Goal: Transaction & Acquisition: Purchase product/service

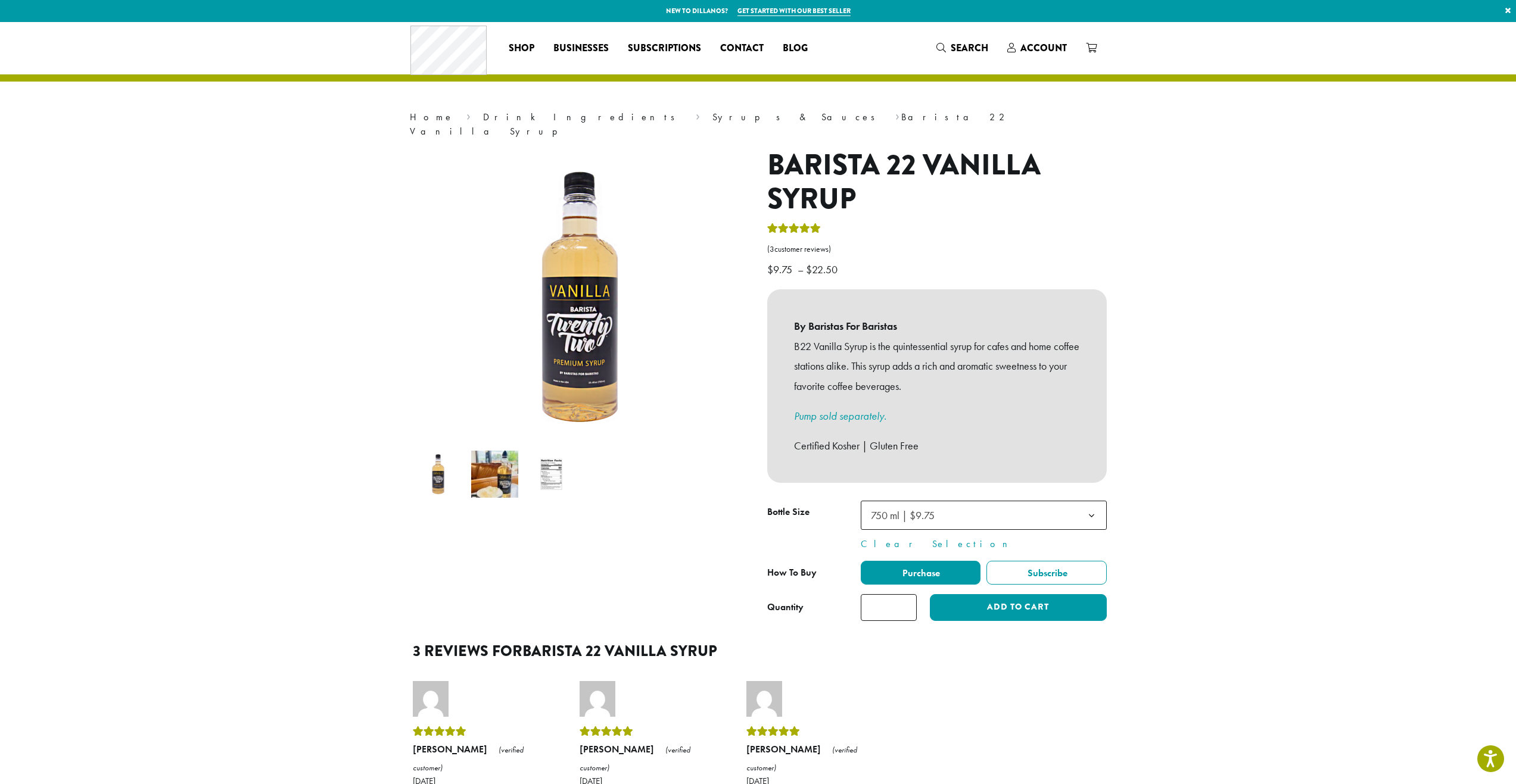
scroll to position [59, 0]
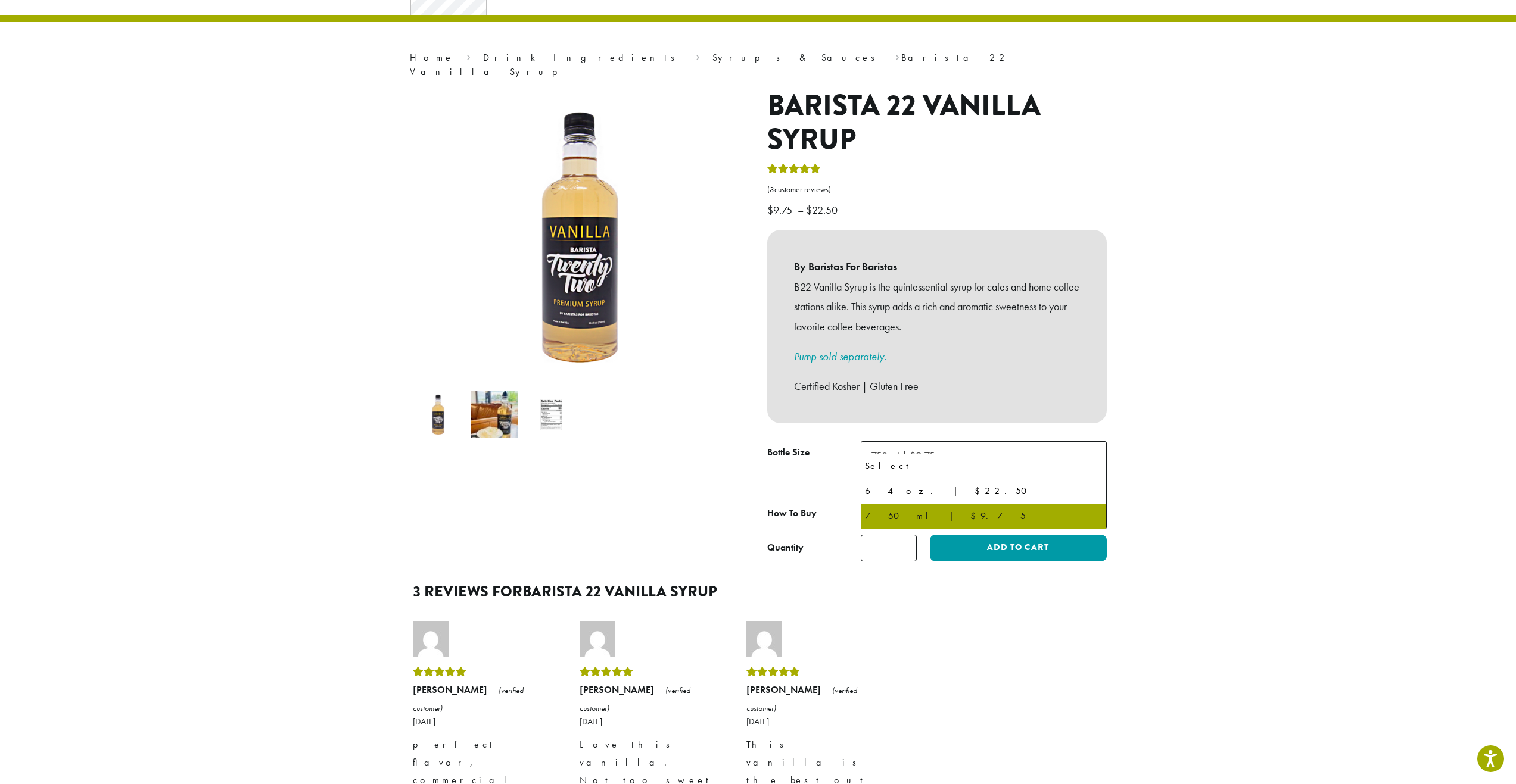
click at [1025, 444] on span "750 ml | $9.75" at bounding box center [983, 456] width 246 height 30
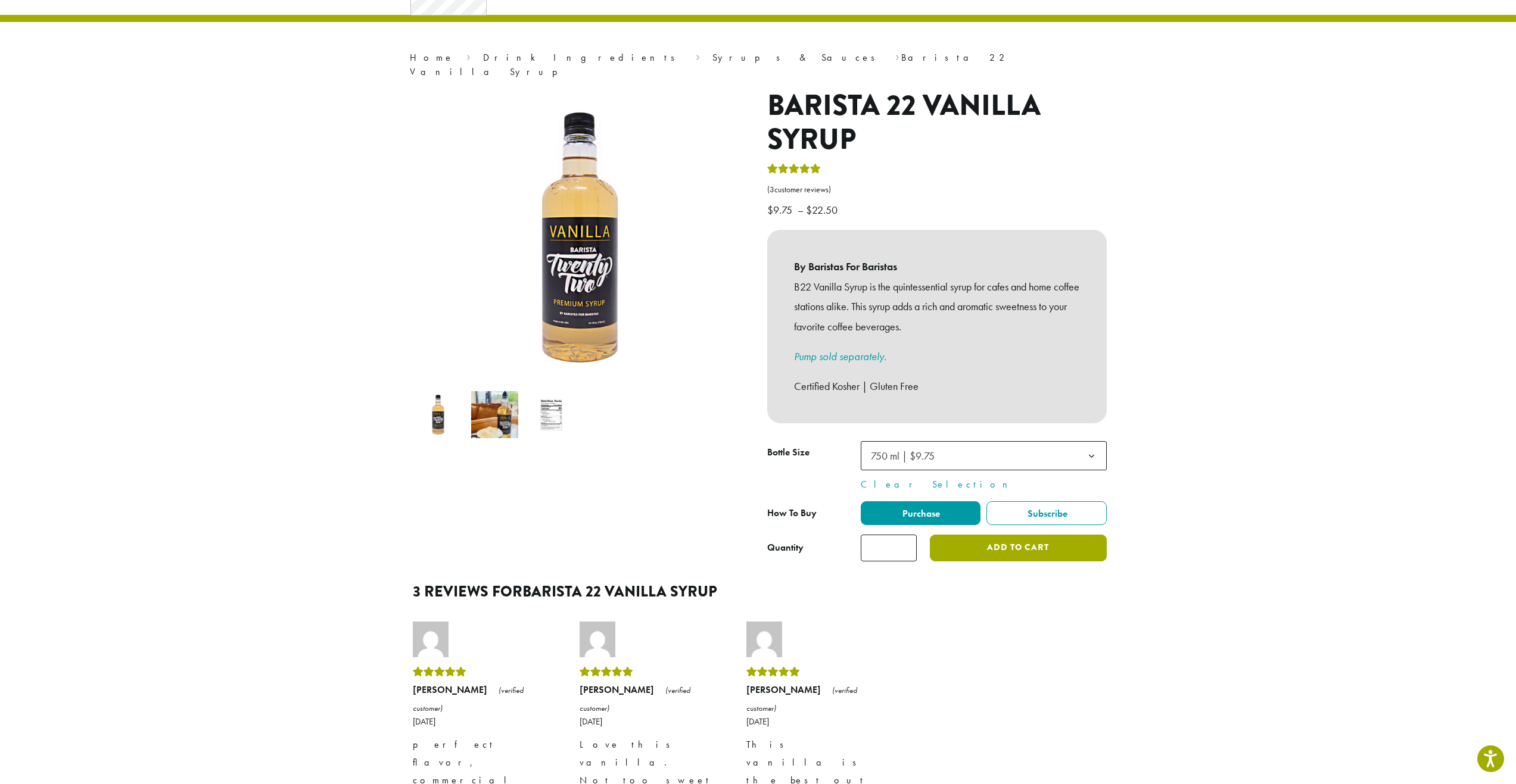
click at [992, 535] on button "Add to cart" at bounding box center [1018, 548] width 177 height 27
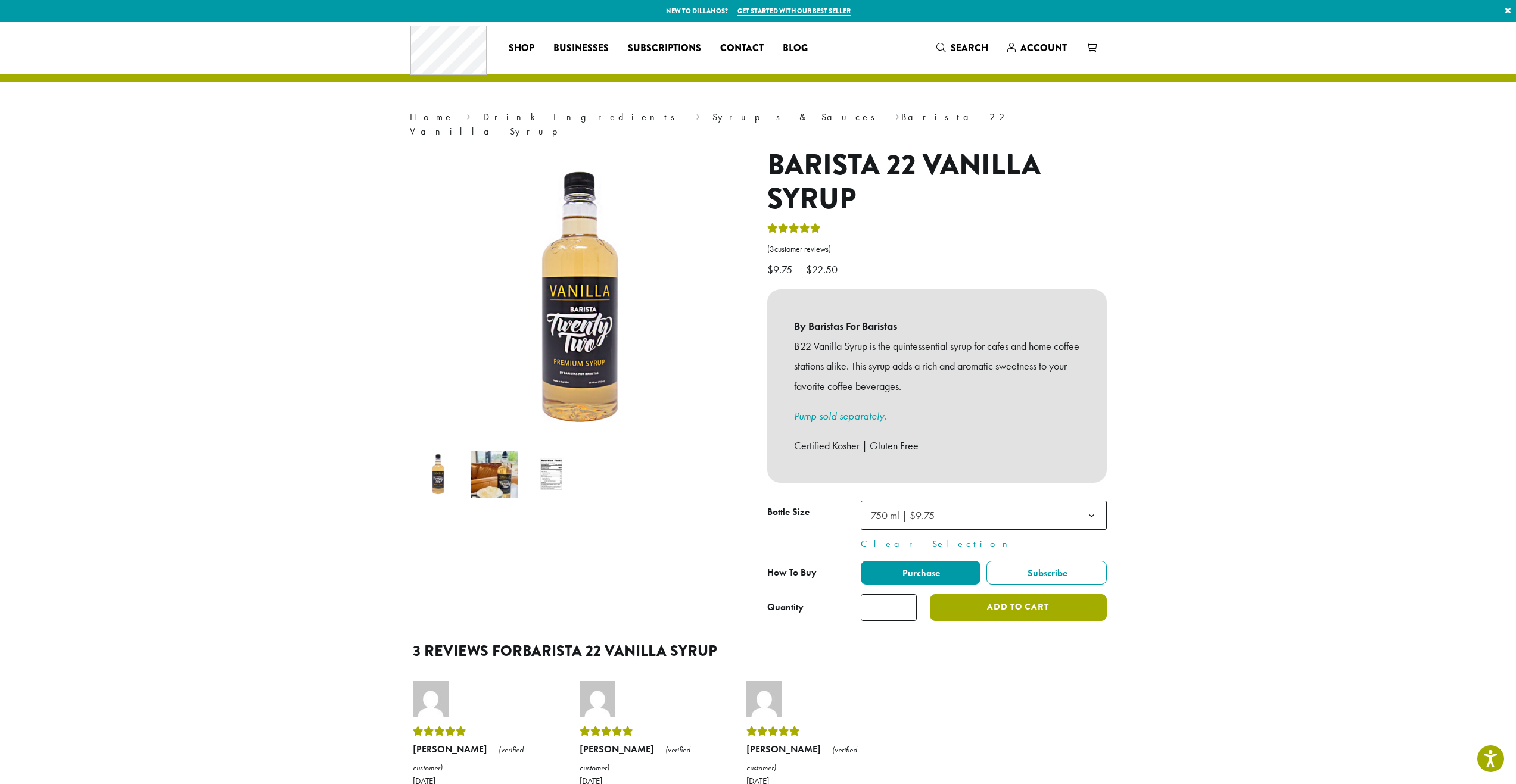
click at [1045, 595] on button "Add to cart" at bounding box center [1018, 607] width 177 height 27
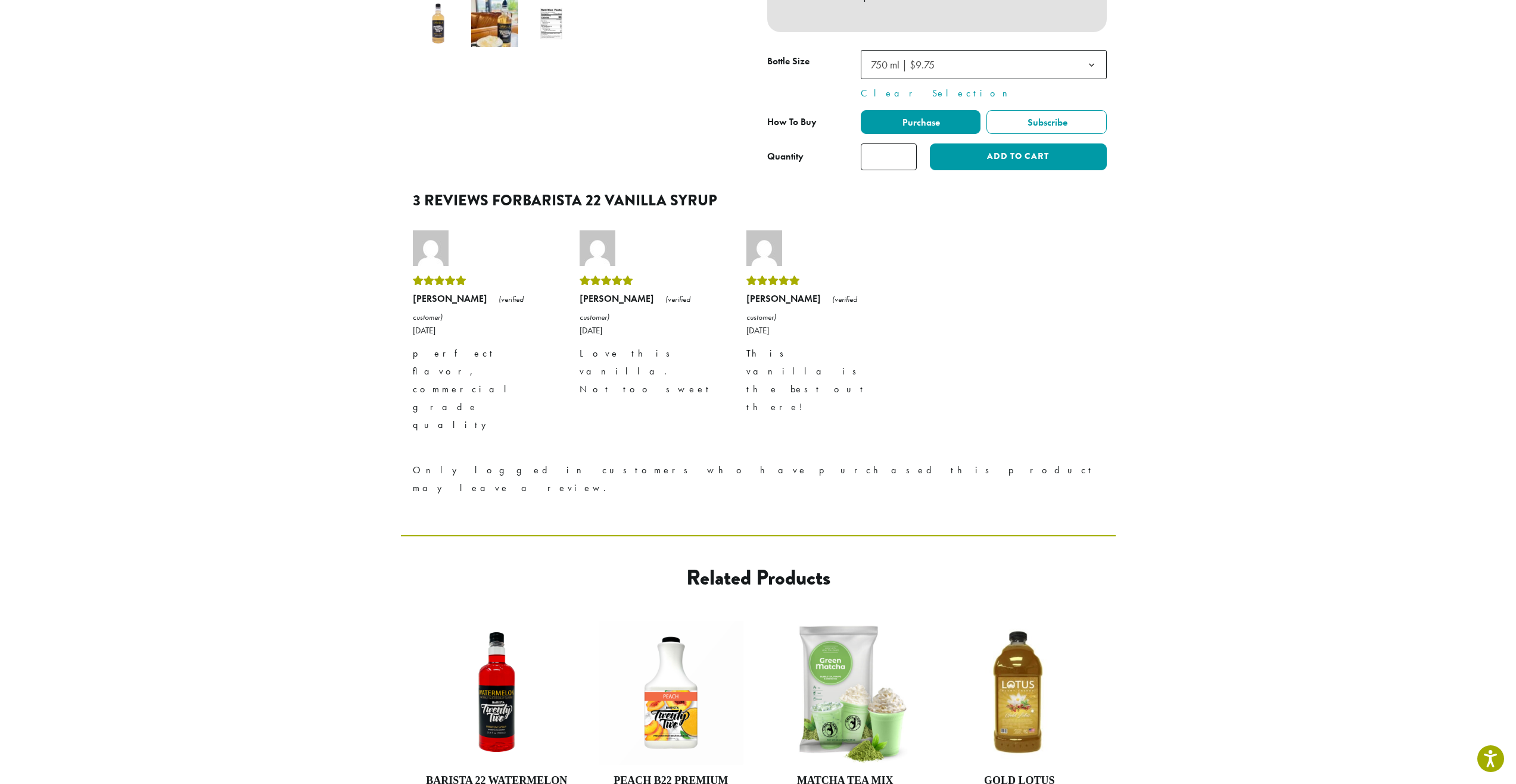
scroll to position [476, 0]
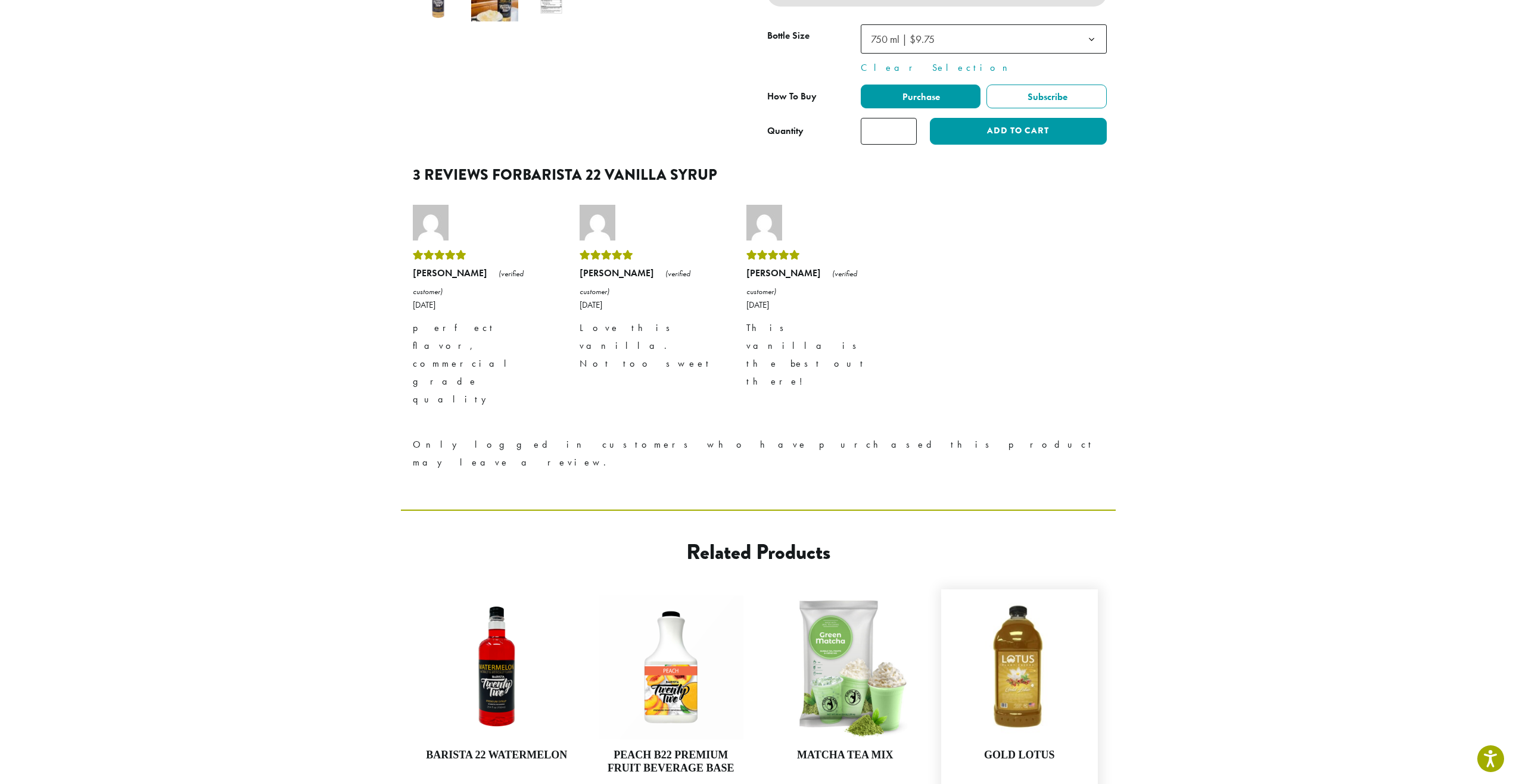
click at [978, 783] on link "View" at bounding box center [983, 798] width 66 height 25
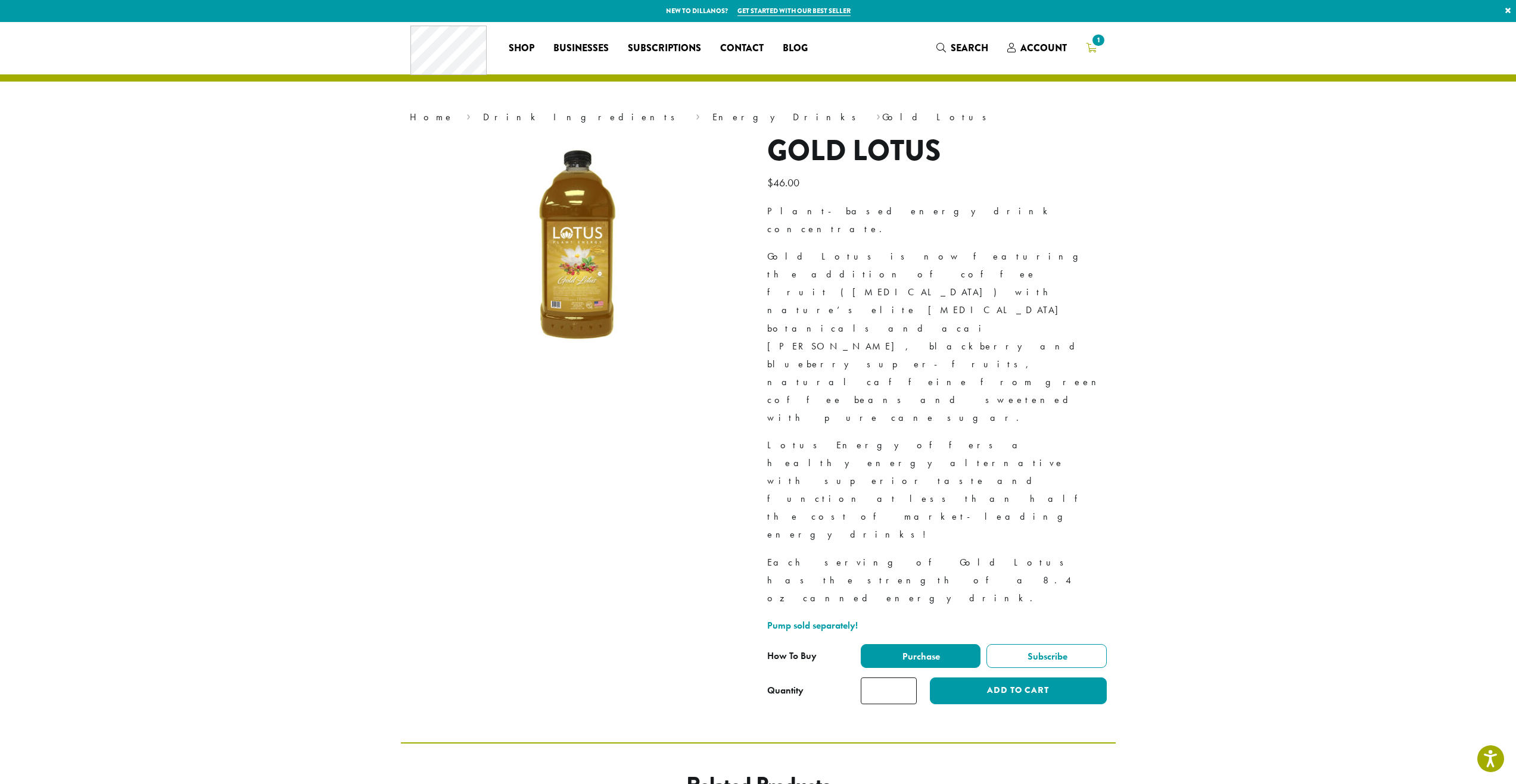
click at [1083, 46] on link "1" at bounding box center [1091, 48] width 30 height 20
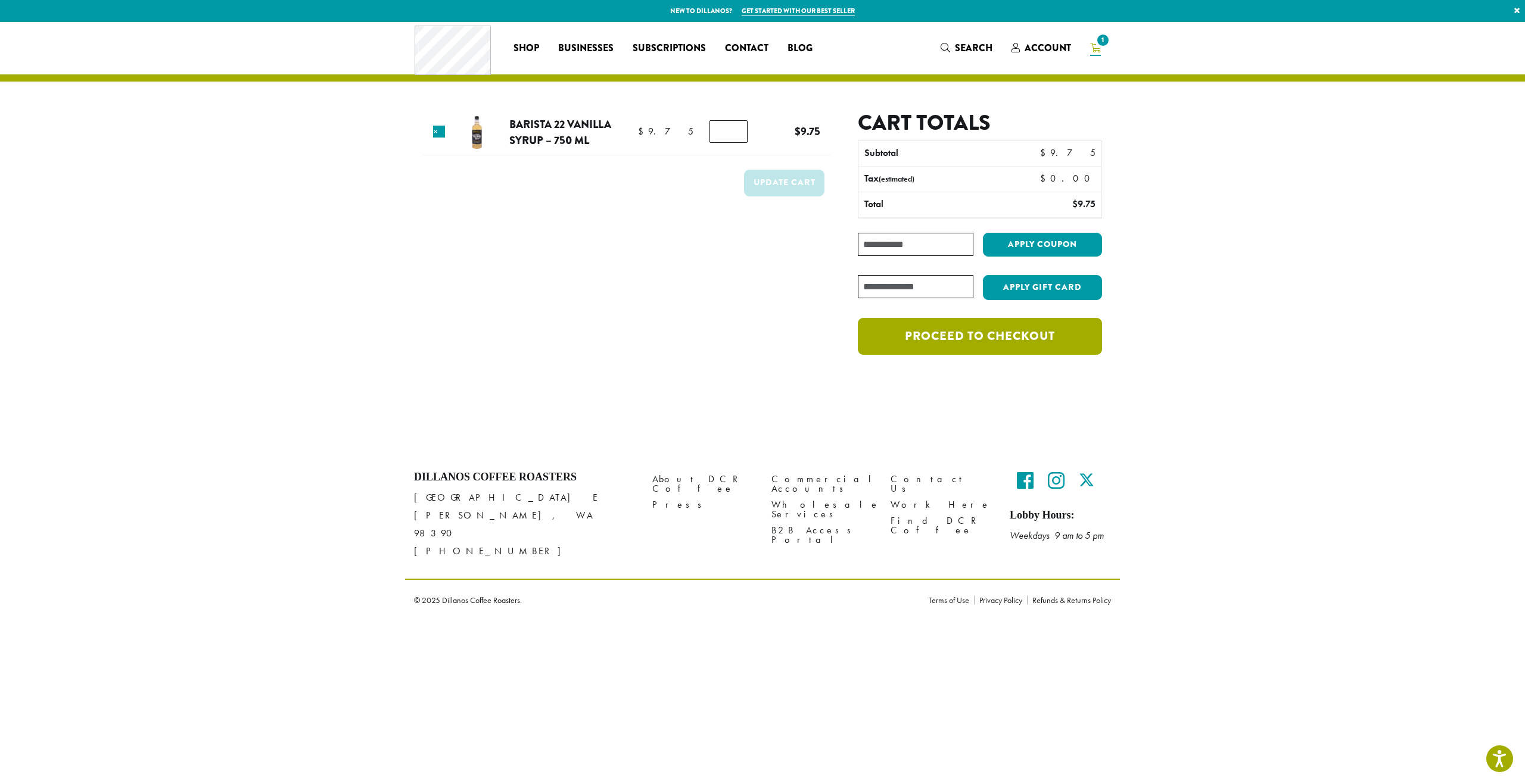
click at [960, 347] on link "Proceed to checkout" at bounding box center [980, 336] width 244 height 37
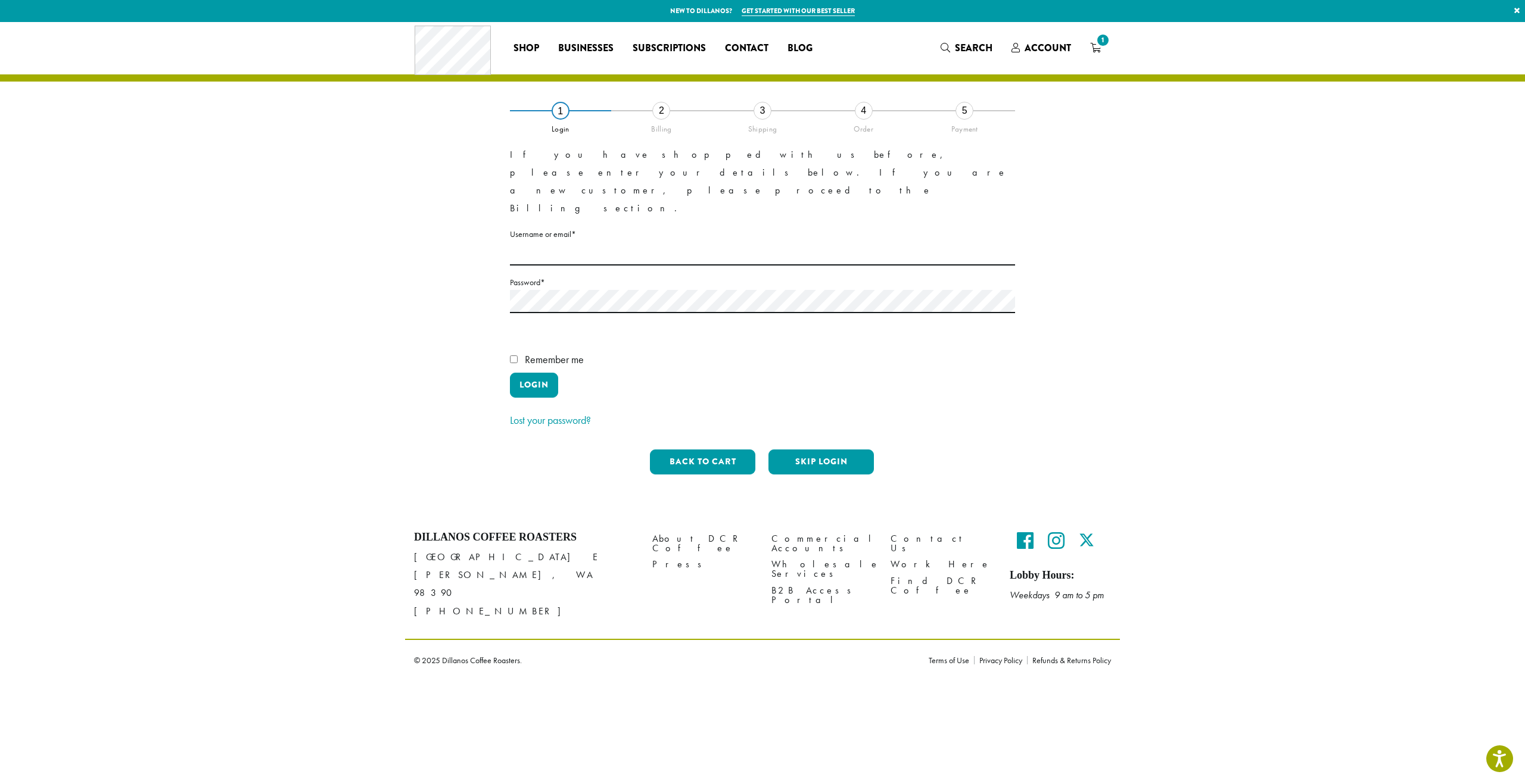
click at [802, 7] on link "Get started with our best seller" at bounding box center [798, 10] width 114 height 10
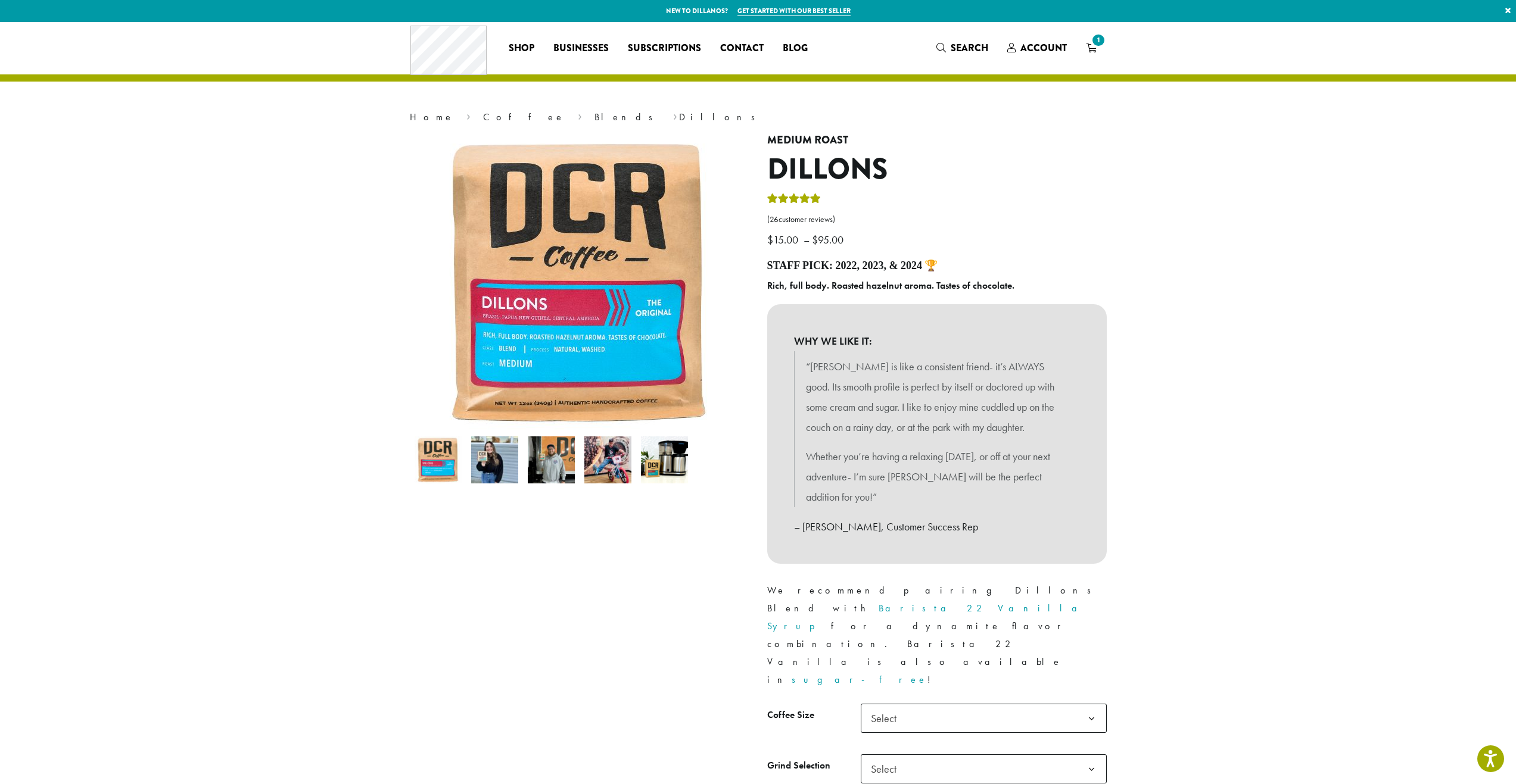
scroll to position [59, 0]
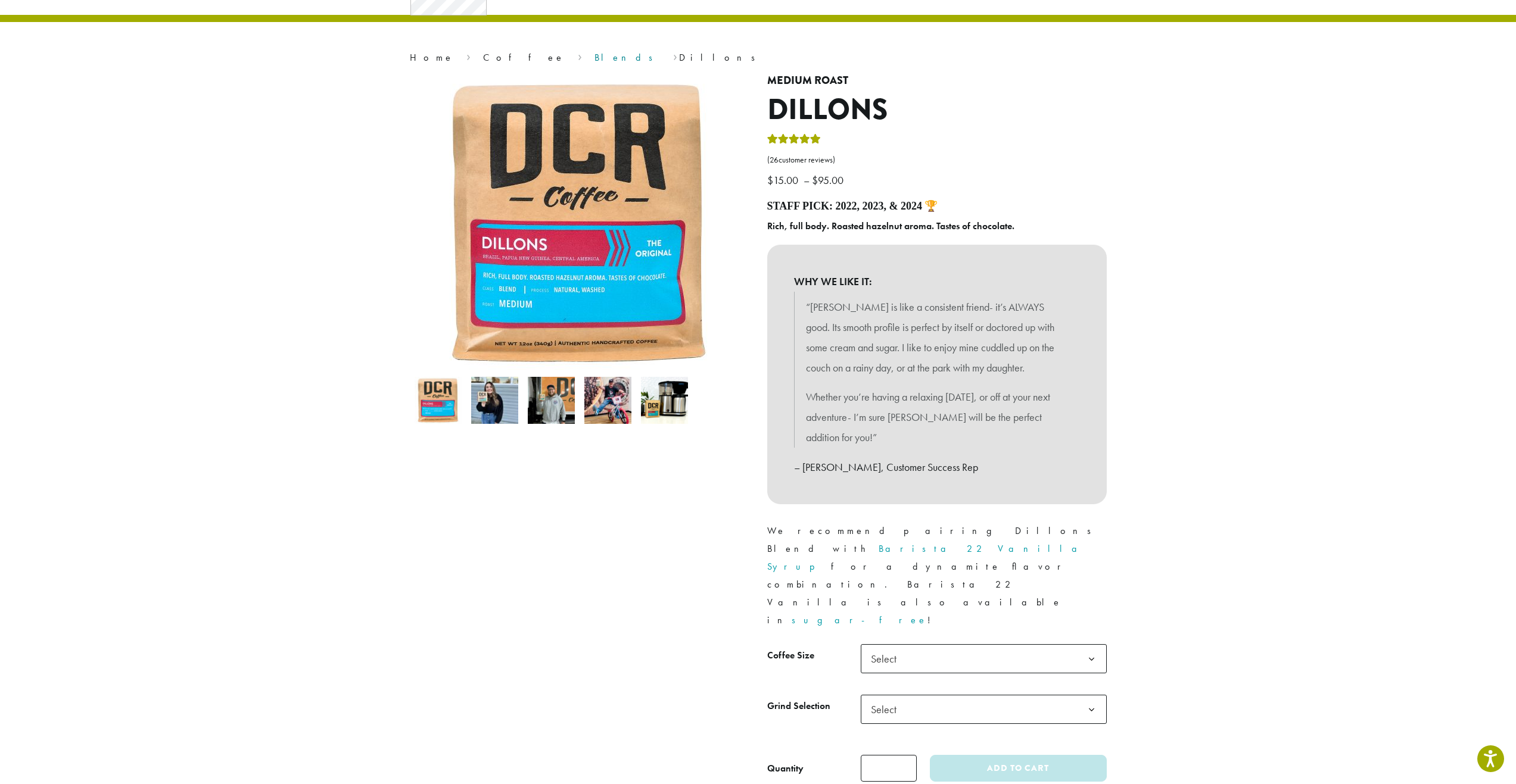
click at [594, 54] on link "Blends" at bounding box center [627, 58] width 66 height 13
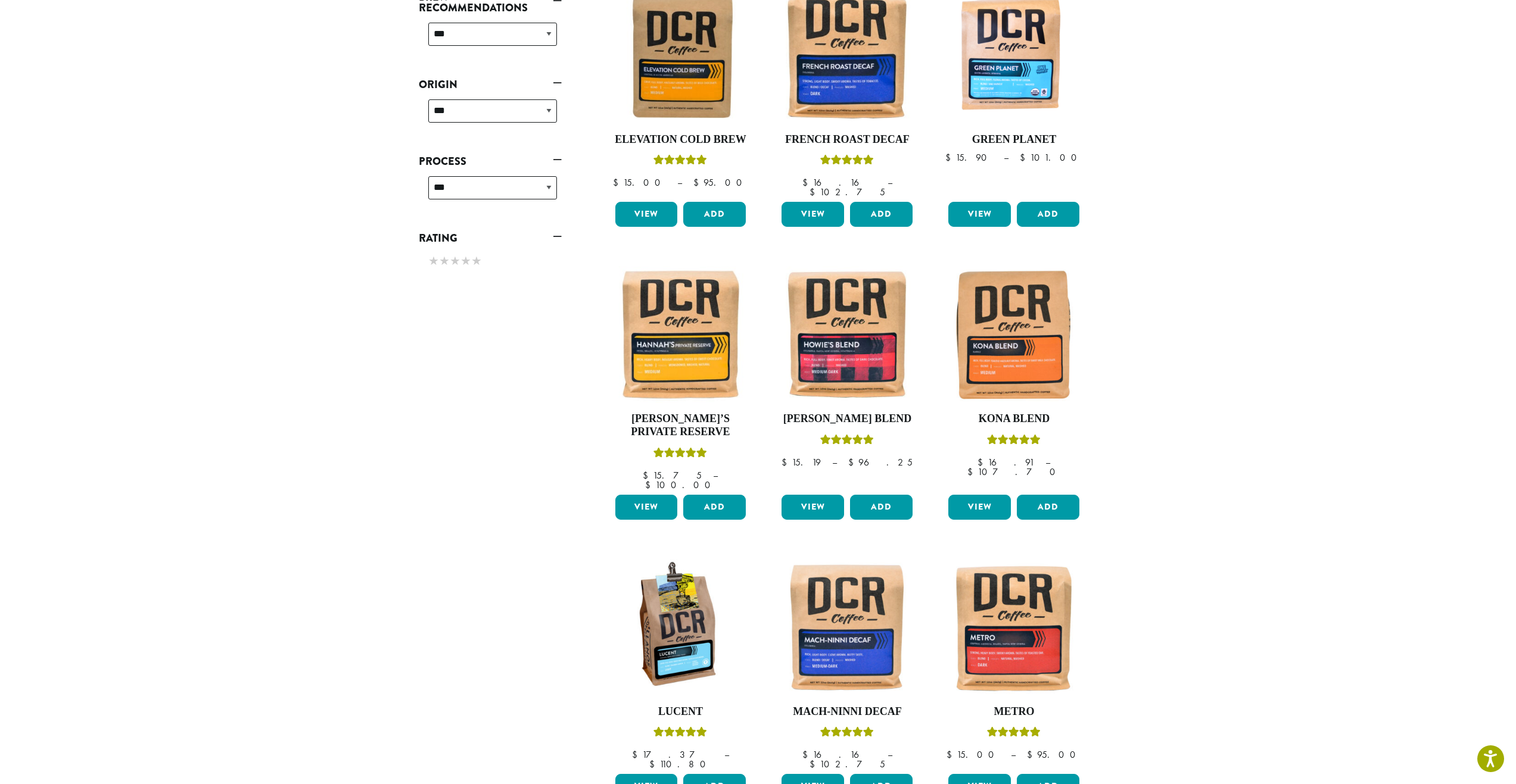
scroll to position [297, 0]
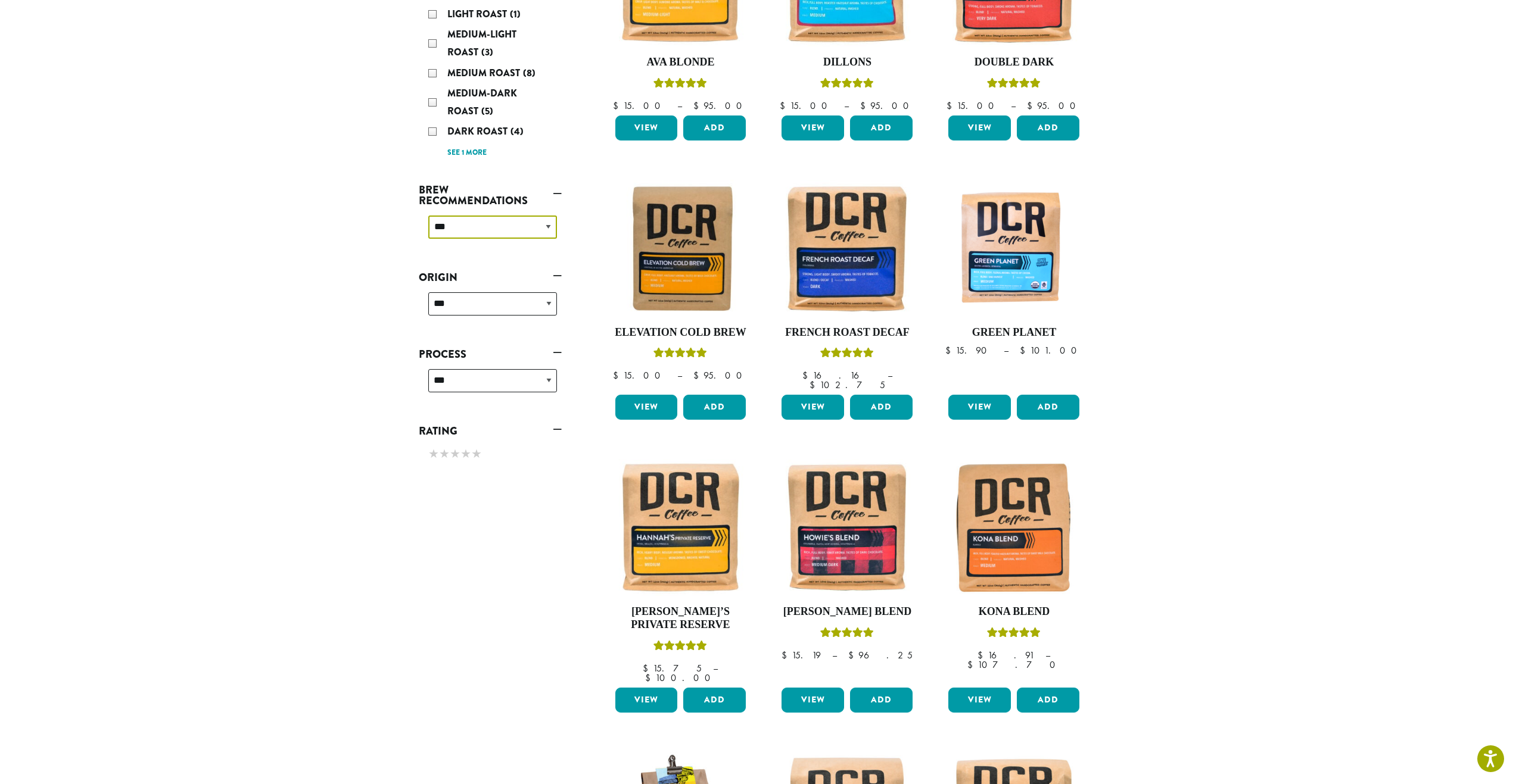
click at [517, 226] on select "**********" at bounding box center [493, 227] width 129 height 23
click at [432, 133] on div "Dark Roast (4)" at bounding box center [493, 131] width 129 height 18
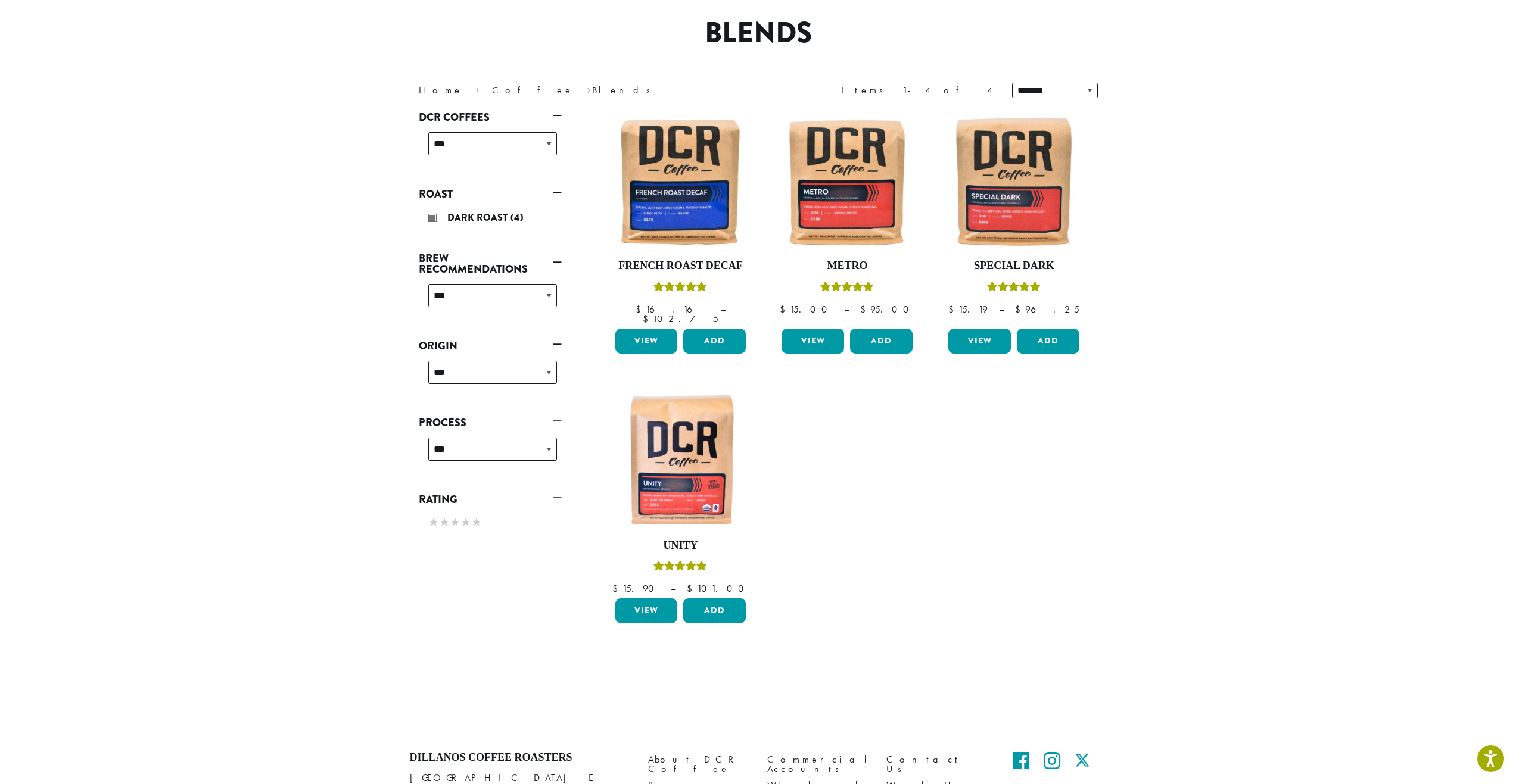
scroll to position [74, 0]
